Goal: Task Accomplishment & Management: Manage account settings

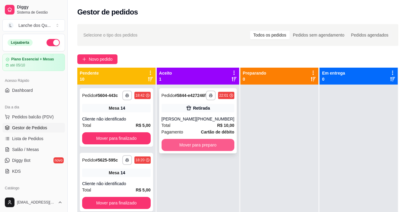
click at [206, 147] on button "Mover para preparo" at bounding box center [198, 145] width 73 height 12
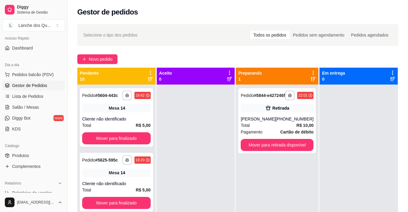
scroll to position [121, 0]
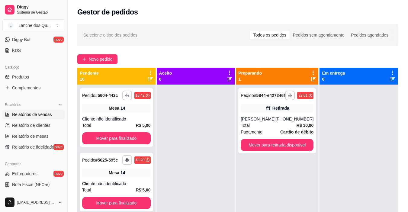
click at [30, 115] on span "Relatórios de vendas" at bounding box center [32, 115] width 40 height 6
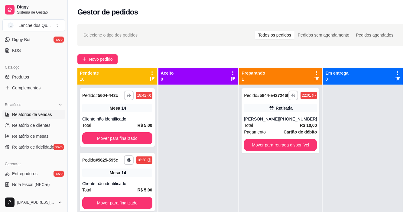
select select "ALL"
select select "0"
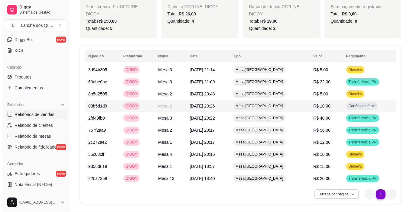
scroll to position [272, 0]
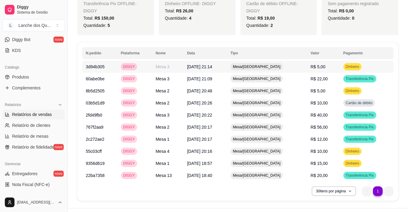
click at [330, 66] on td "R$ 5,00" at bounding box center [323, 67] width 33 height 12
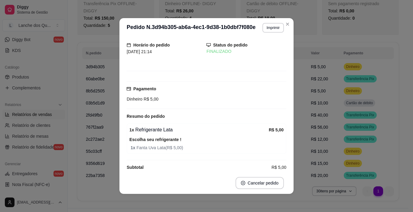
scroll to position [25, 0]
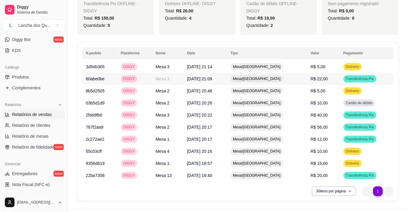
click at [325, 78] on span "R$ 22,00" at bounding box center [319, 78] width 17 height 5
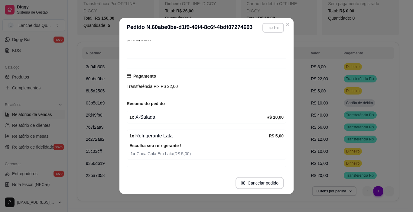
scroll to position [63, 0]
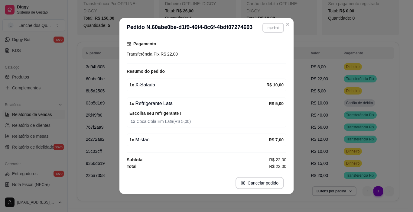
drag, startPoint x: 147, startPoint y: 79, endPoint x: 164, endPoint y: 82, distance: 16.8
click at [159, 80] on div "1 x X-Salada R$ 10,00" at bounding box center [207, 85] width 160 height 13
click at [157, 101] on div "1 x Refrigerante Lata" at bounding box center [198, 103] width 139 height 7
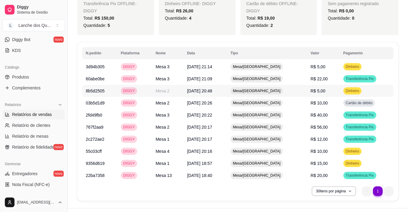
click at [324, 92] on td "R$ 5,00" at bounding box center [323, 91] width 33 height 12
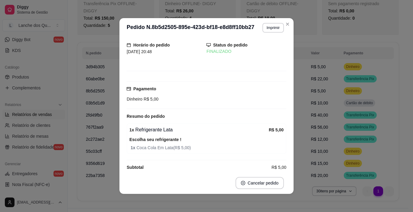
scroll to position [25, 0]
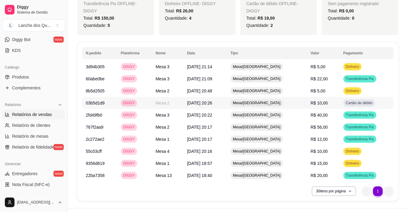
click at [312, 105] on span "R$ 10,00" at bounding box center [319, 103] width 17 height 5
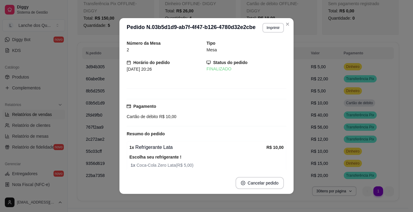
scroll to position [30, 0]
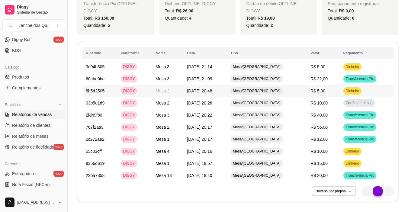
click at [330, 89] on td "R$ 5,00" at bounding box center [323, 91] width 33 height 12
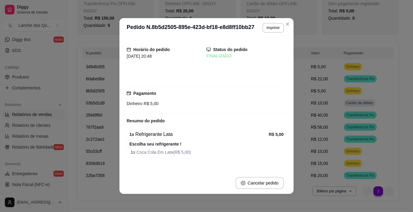
scroll to position [25, 0]
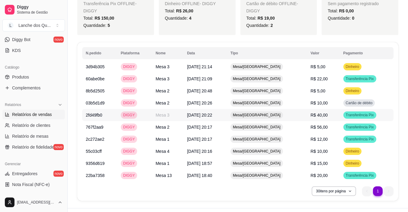
click at [314, 115] on span "R$ 40,00" at bounding box center [319, 115] width 17 height 5
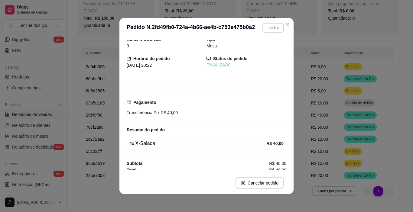
scroll to position [8, 0]
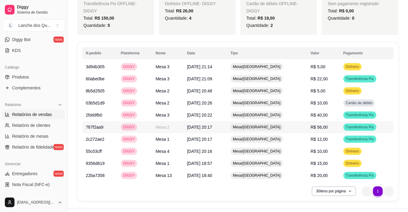
click at [319, 128] on span "R$ 56,00" at bounding box center [319, 127] width 17 height 5
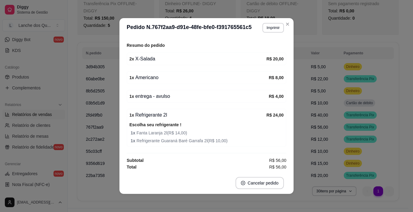
scroll to position [89, 0]
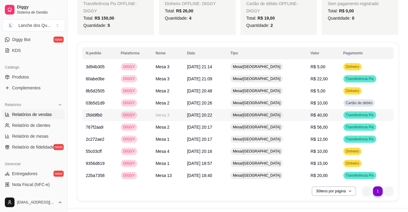
click at [313, 115] on span "R$ 40,00" at bounding box center [319, 115] width 17 height 5
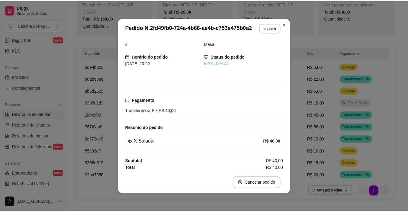
scroll to position [8, 0]
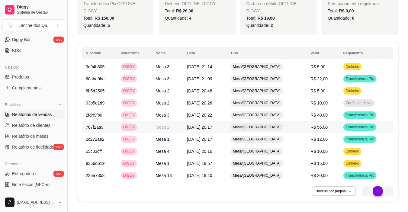
click at [321, 127] on span "R$ 56,00" at bounding box center [319, 127] width 17 height 5
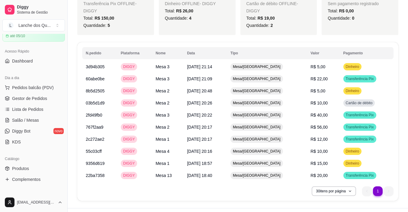
scroll to position [0, 0]
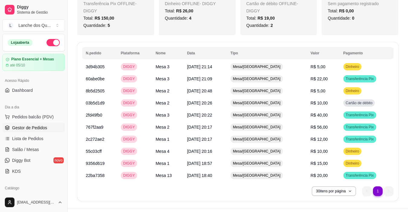
click at [51, 125] on link "Gestor de Pedidos" at bounding box center [33, 128] width 63 height 10
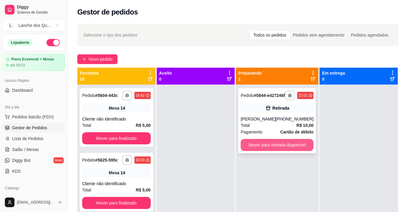
click at [260, 151] on button "Mover para retirada disponível" at bounding box center [277, 145] width 73 height 12
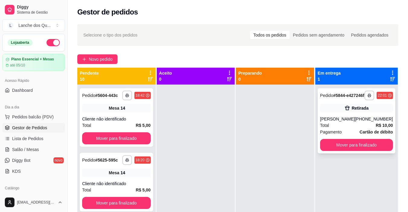
click at [368, 122] on div "[PHONE_NUMBER]" at bounding box center [374, 119] width 38 height 6
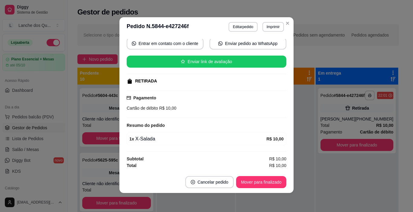
scroll to position [1, 0]
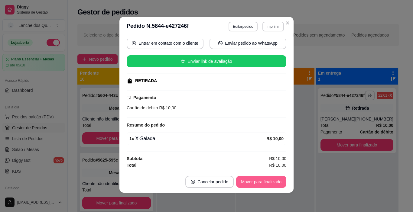
click at [260, 183] on button "Mover para finalizado" at bounding box center [261, 182] width 50 height 12
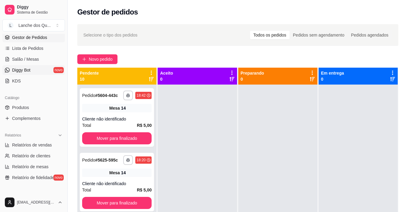
scroll to position [91, 0]
click at [31, 144] on span "Relatórios de vendas" at bounding box center [32, 145] width 40 height 6
select select "ALL"
select select "0"
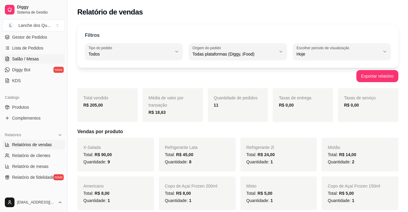
click at [35, 57] on span "Salão / Mesas" at bounding box center [25, 59] width 27 height 6
